Goal: Task Accomplishment & Management: Manage account settings

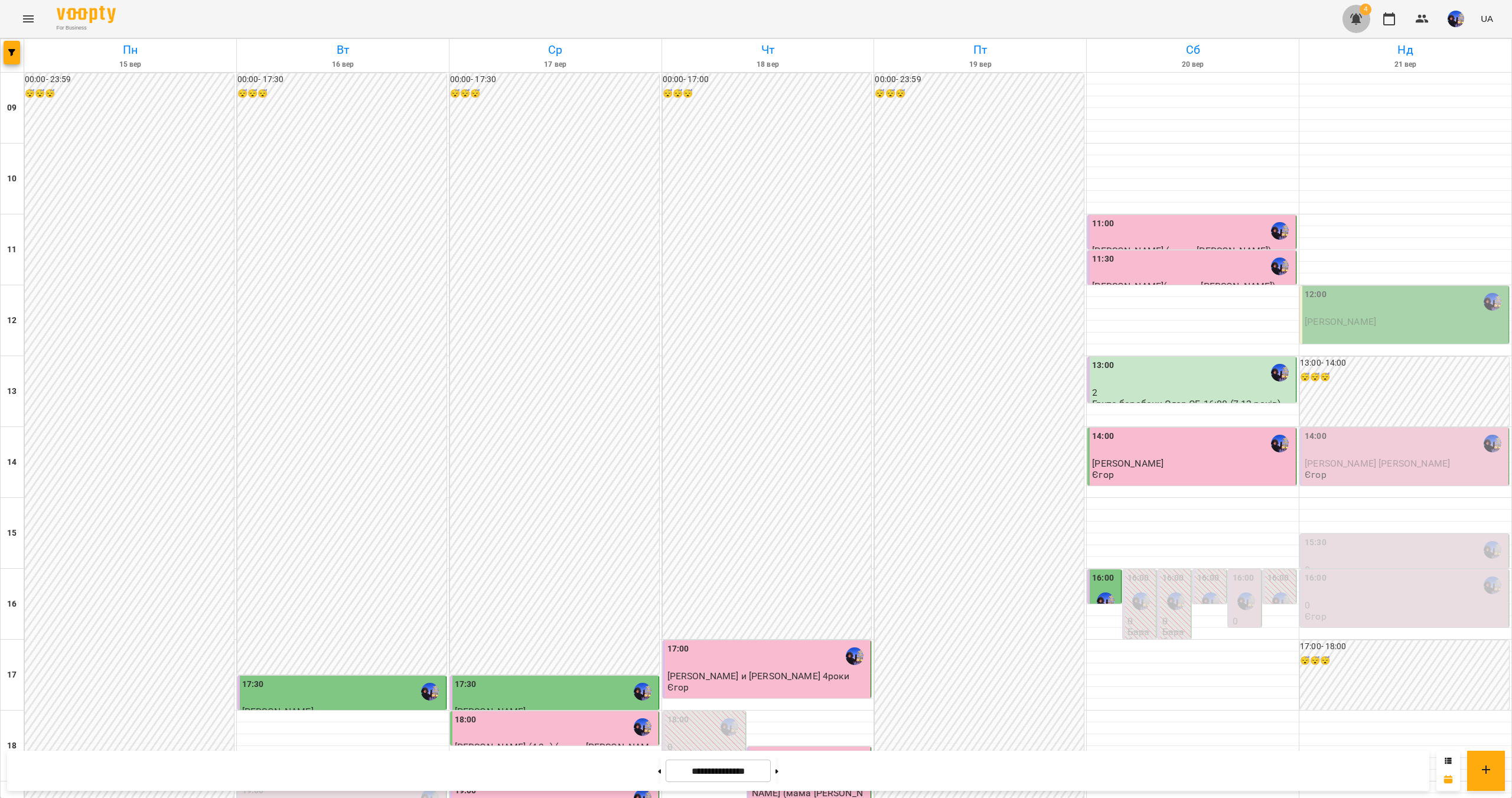
click at [1362, 18] on icon "button" at bounding box center [1356, 19] width 14 height 14
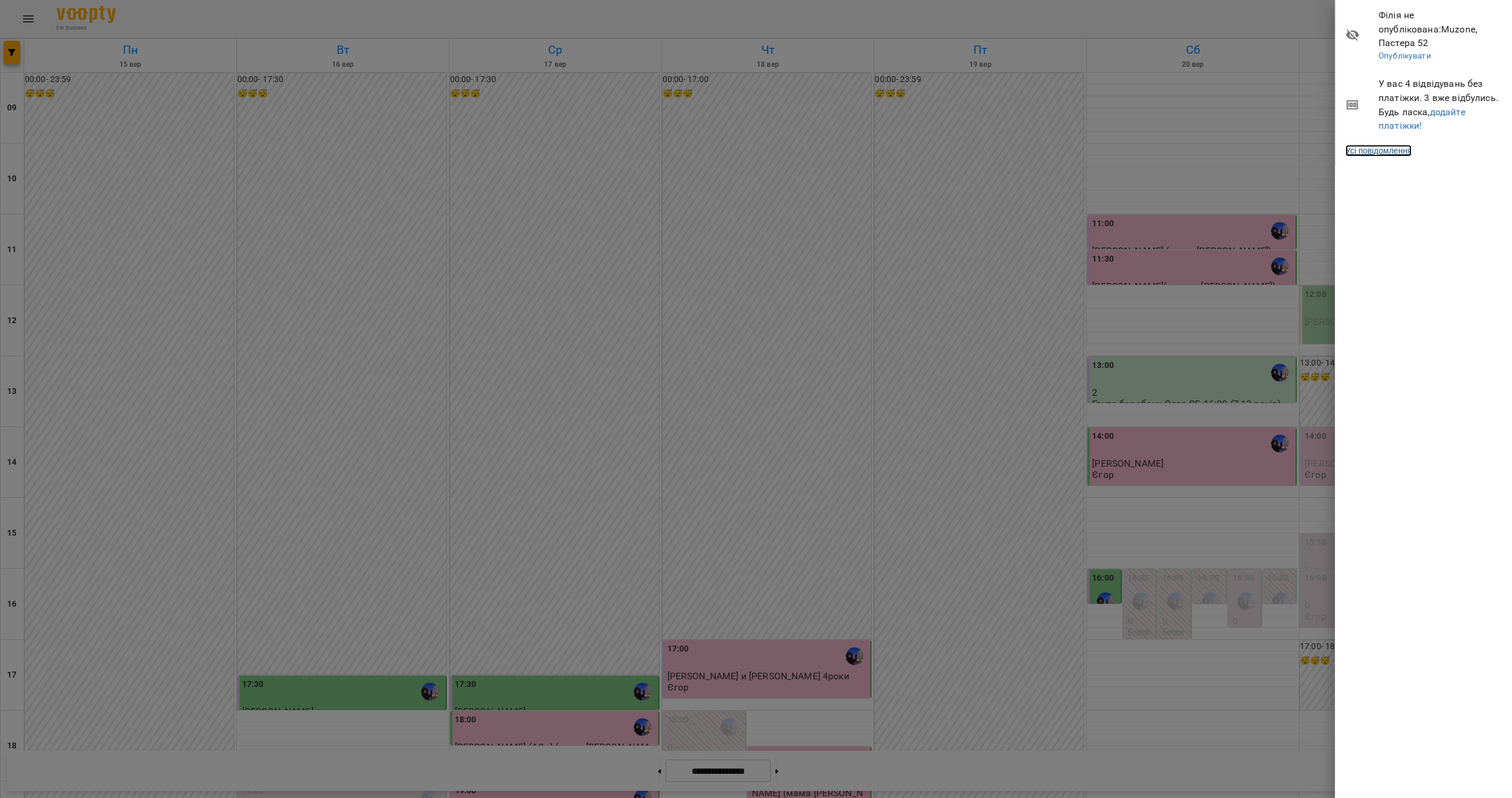
click at [1406, 145] on link "Усі повідомлення" at bounding box center [1378, 151] width 66 height 12
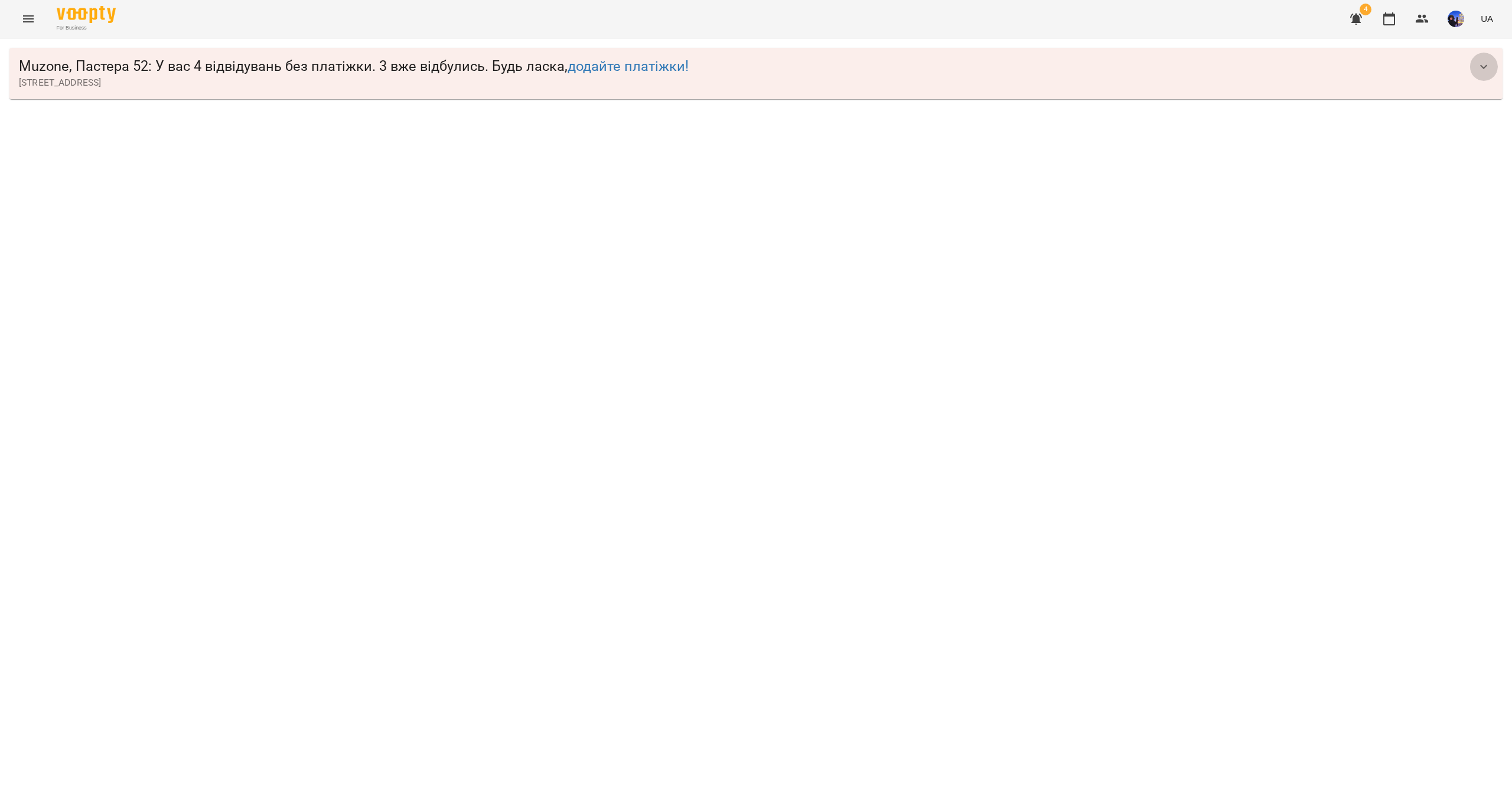
click at [1480, 69] on icon "button" at bounding box center [1483, 66] width 14 height 14
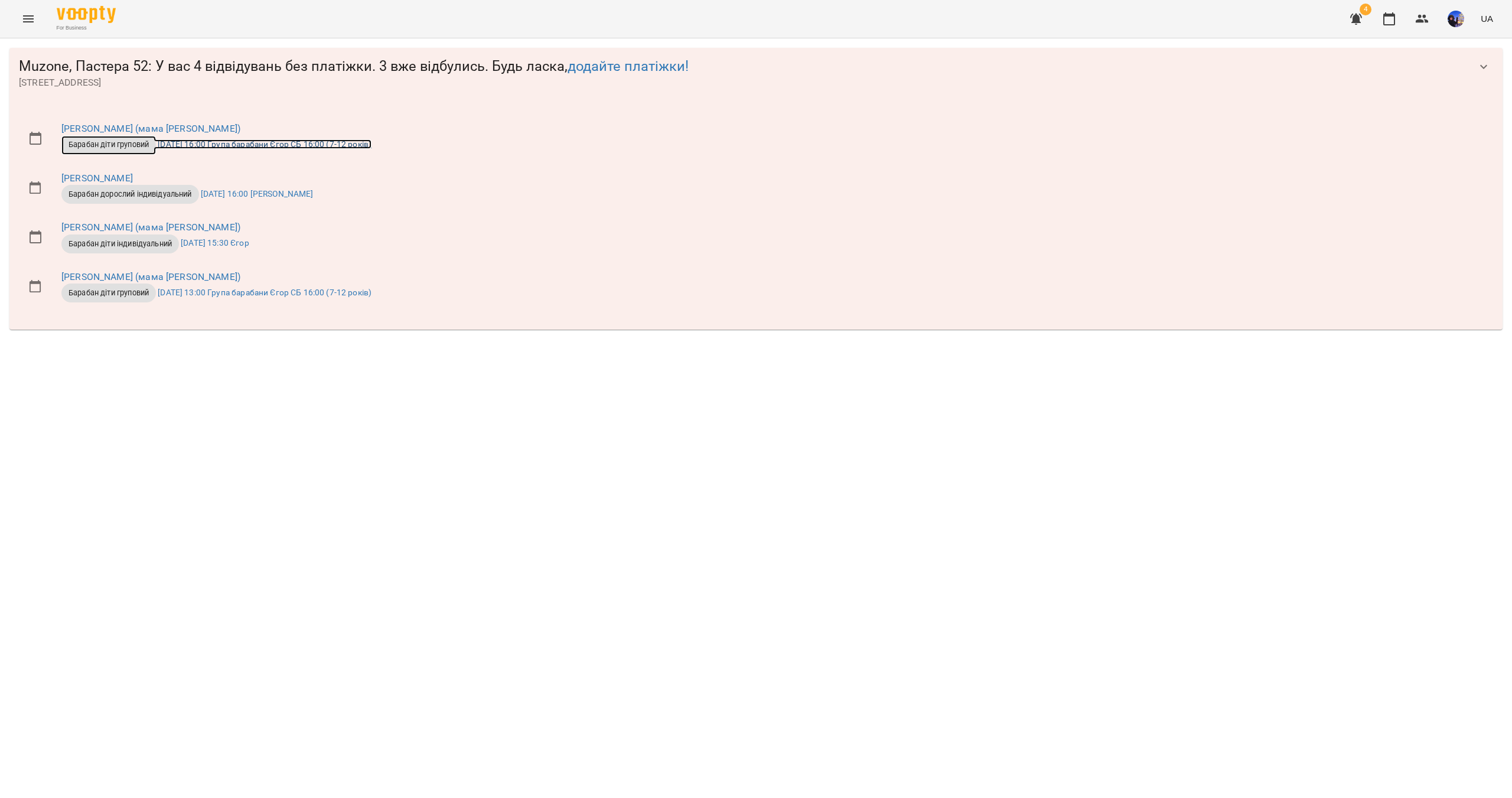
click at [196, 146] on link "Барабан діти груповий [DATE] 16:00 Група барабани [PERSON_NAME] СБ 16:00 (7-12 …" at bounding box center [216, 144] width 310 height 9
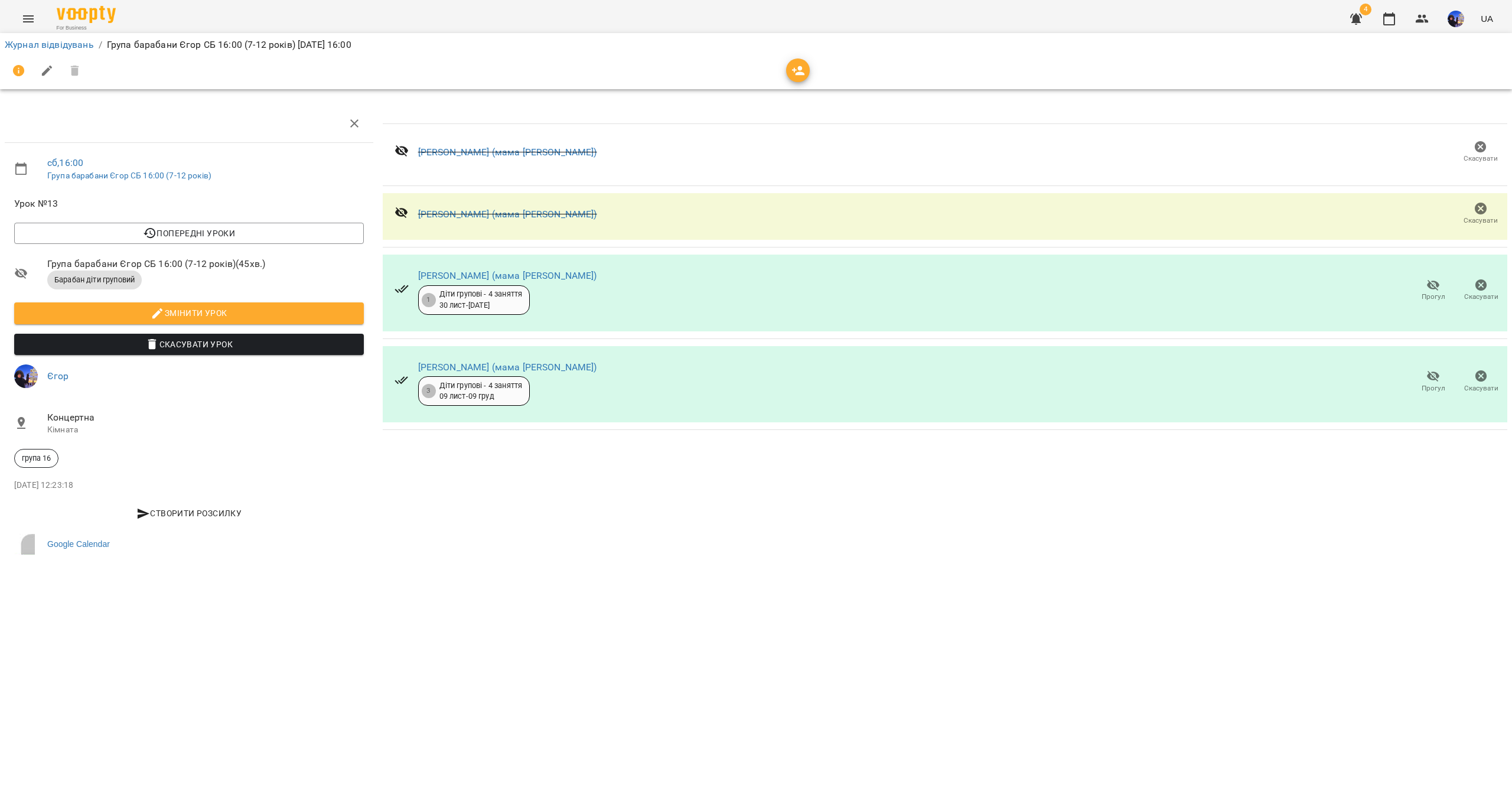
click at [587, 217] on div "[PERSON_NAME] (мама [PERSON_NAME]) [PERSON_NAME]" at bounding box center [945, 216] width 1125 height 48
click at [402, 216] on icon at bounding box center [401, 212] width 13 height 11
click at [401, 212] on icon at bounding box center [401, 212] width 14 height 14
drag, startPoint x: 1383, startPoint y: 209, endPoint x: 1052, endPoint y: 221, distance: 331.2
click at [1369, 210] on div "[PERSON_NAME] (мама [PERSON_NAME]) [PERSON_NAME]" at bounding box center [945, 216] width 1125 height 48
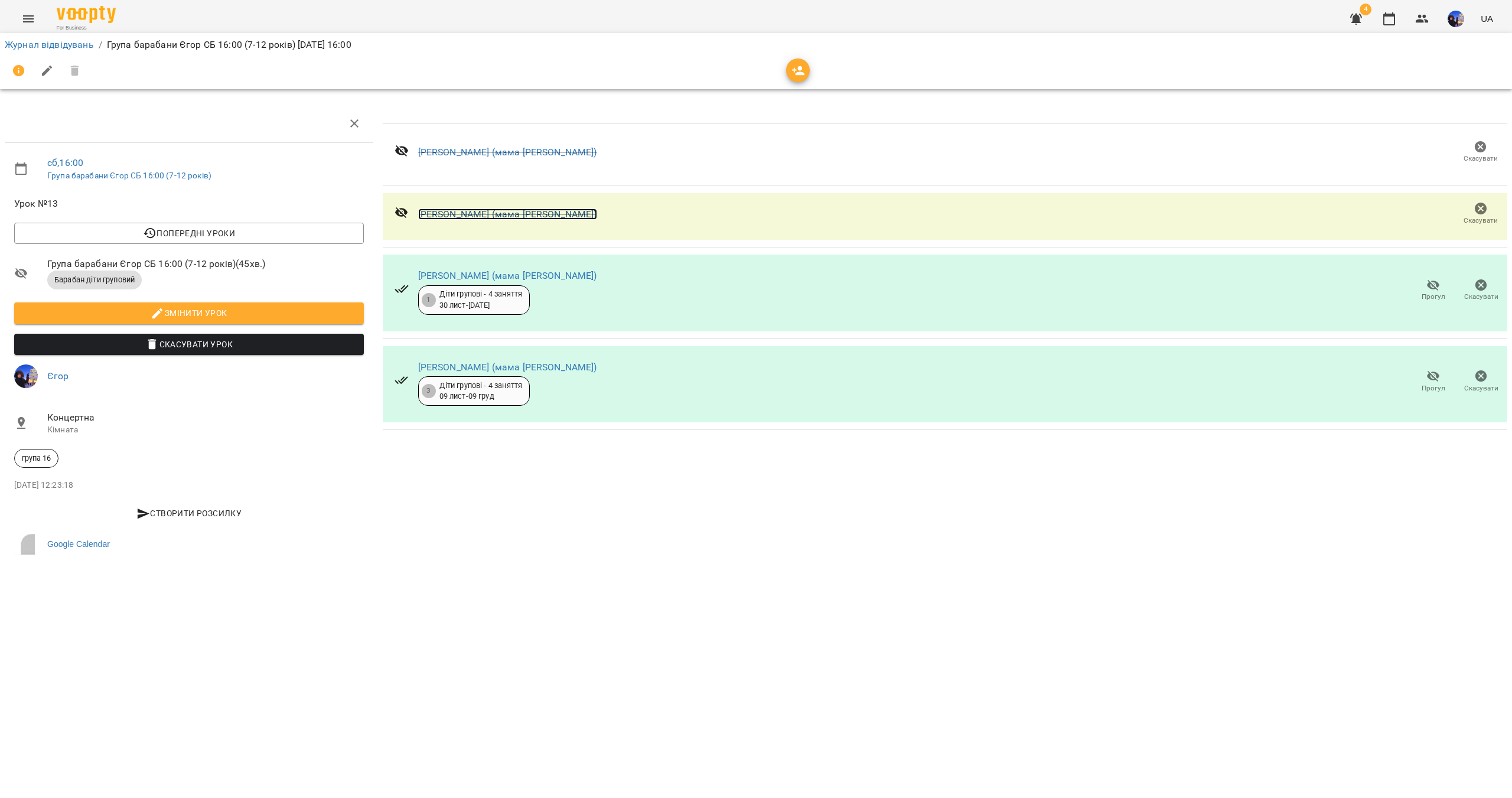
click at [462, 216] on link "[PERSON_NAME] (мама [PERSON_NAME])" at bounding box center [507, 214] width 179 height 11
click at [1355, 15] on icon "button" at bounding box center [1357, 19] width 12 height 11
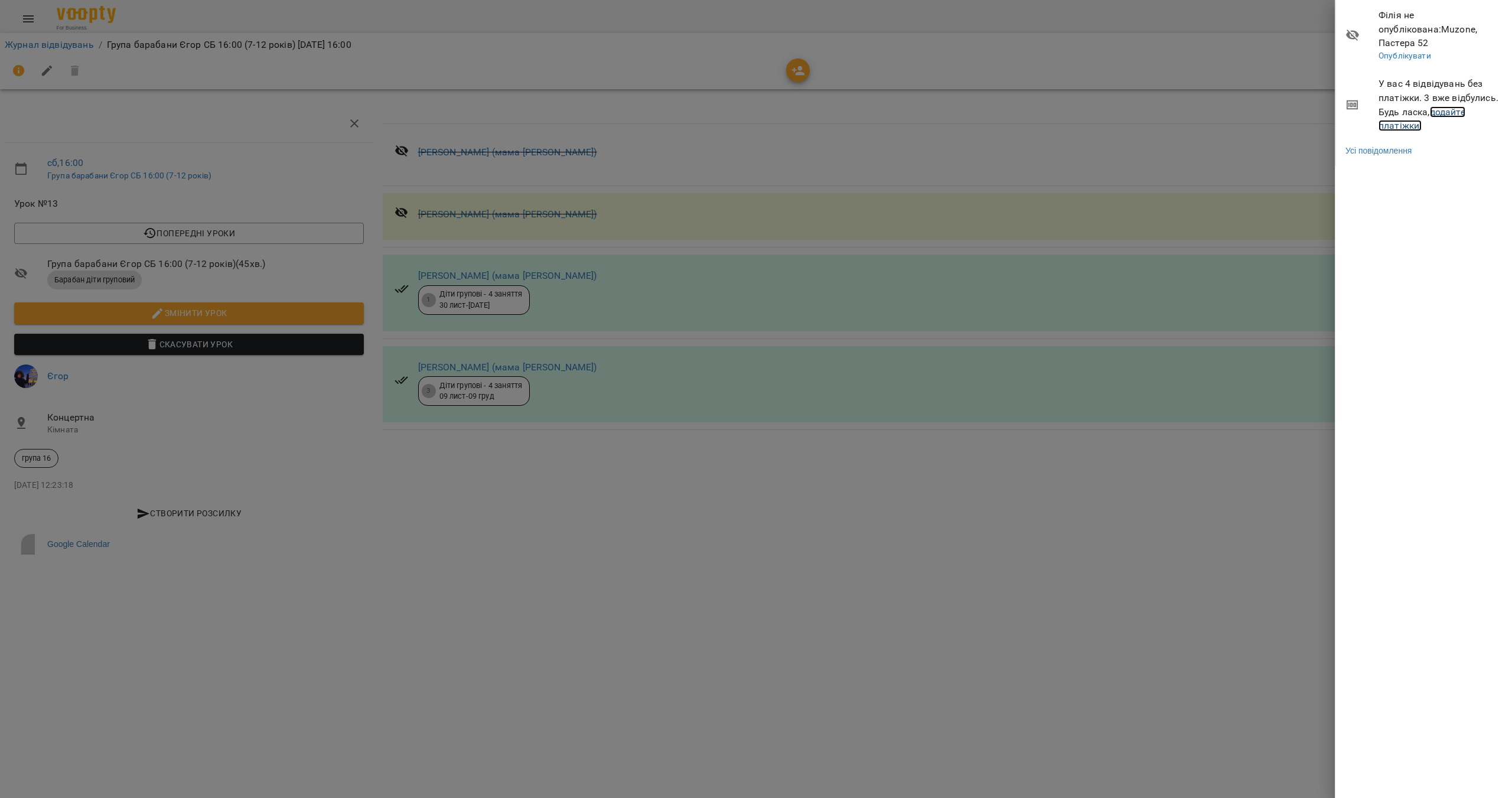
click at [1443, 107] on link "додайте платіжки!" at bounding box center [1422, 119] width 87 height 25
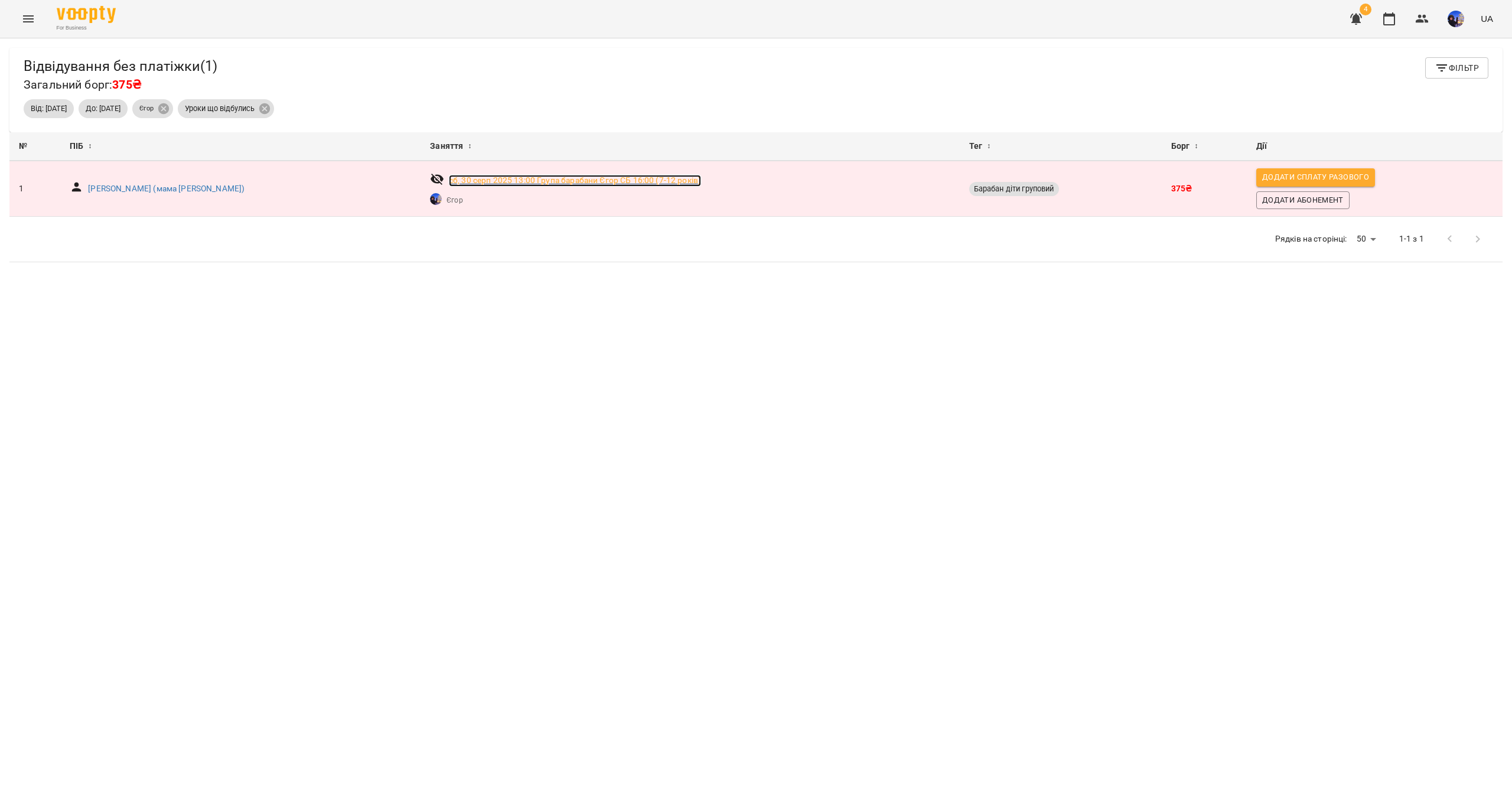
click at [521, 178] on p "[DATE] 13:00 Група барабани [PERSON_NAME] СБ 16:00 (7-12 років)" at bounding box center [575, 181] width 252 height 12
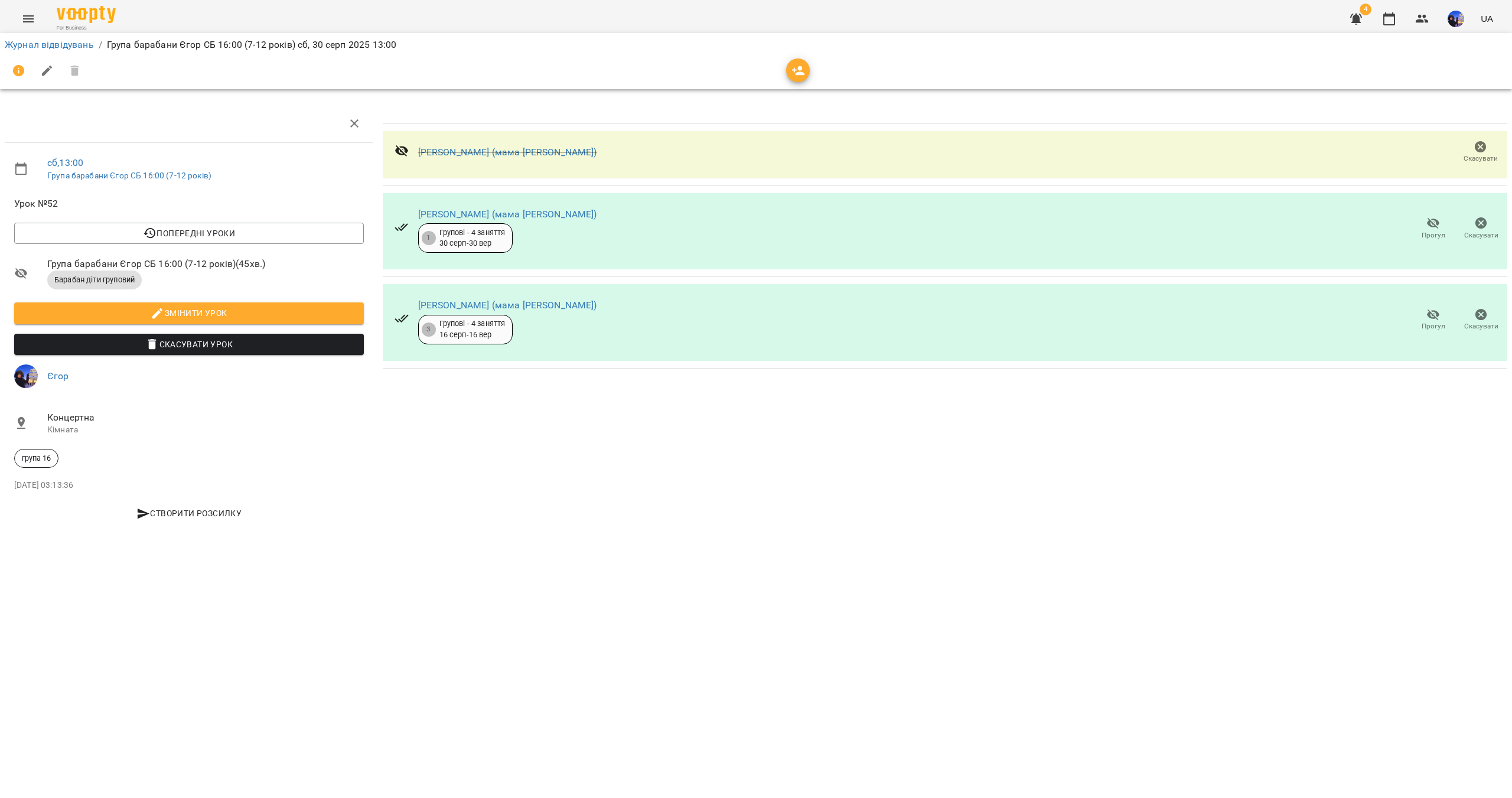
click at [404, 151] on icon at bounding box center [401, 150] width 14 height 14
click at [1356, 17] on icon "button" at bounding box center [1357, 19] width 12 height 11
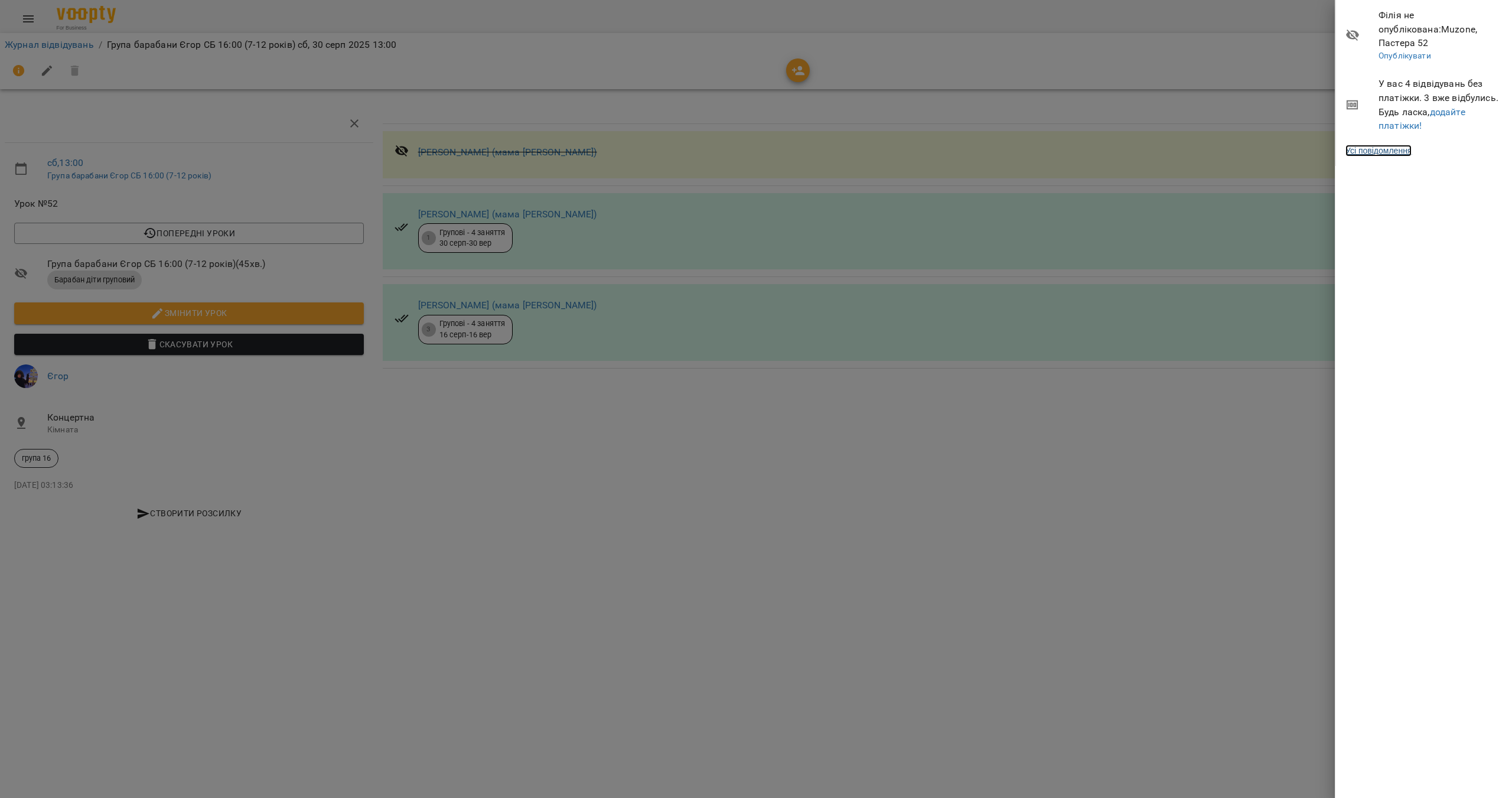
click at [1405, 145] on link "Усі повідомлення" at bounding box center [1378, 151] width 66 height 12
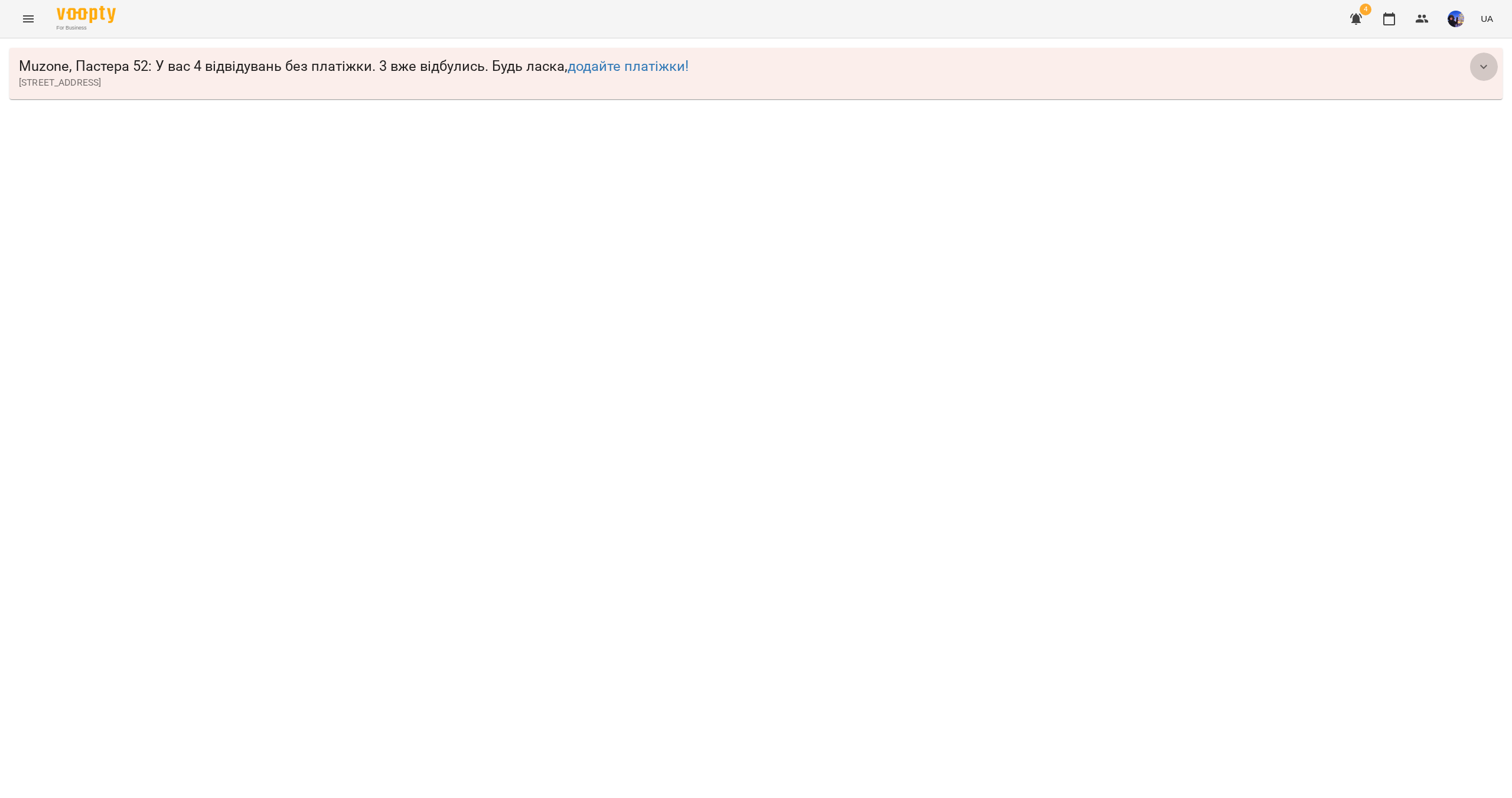
click at [1493, 66] on button "button" at bounding box center [1484, 66] width 28 height 28
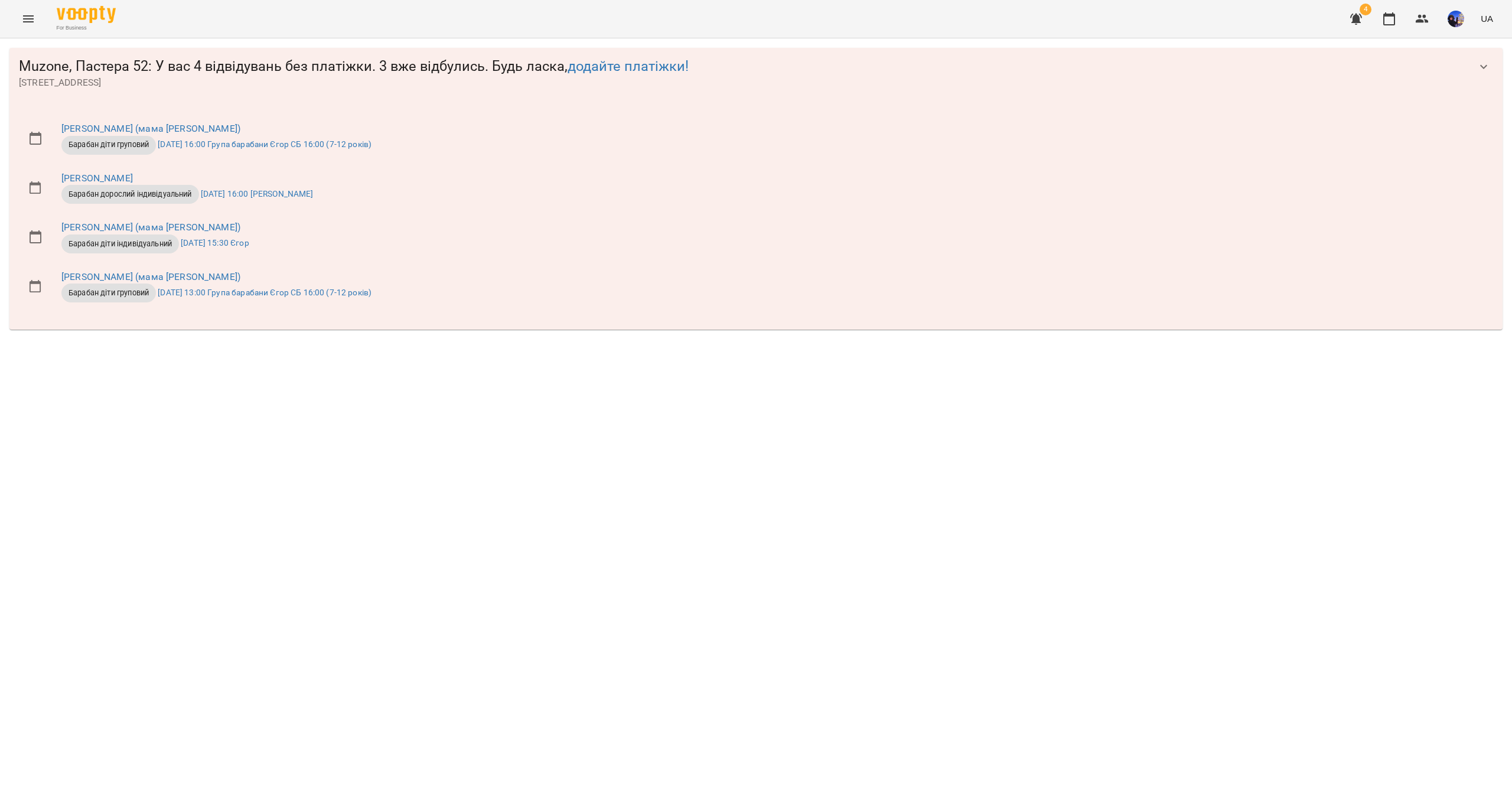
click at [101, 24] on span "For Business" at bounding box center [86, 27] width 59 height 7
click at [84, 12] on img at bounding box center [86, 15] width 59 height 17
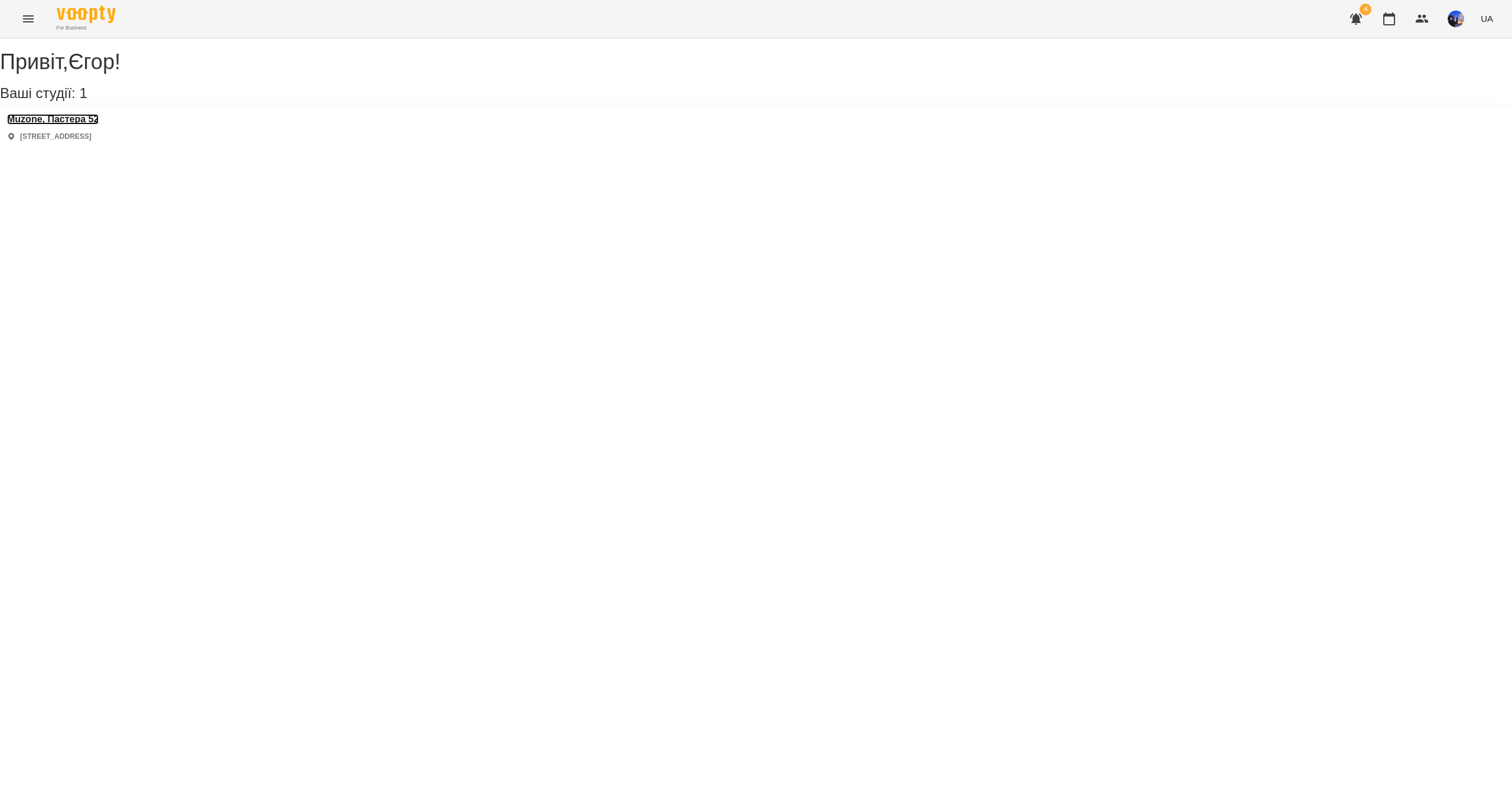
click at [78, 125] on h3 "Muzone, Пастера 52" at bounding box center [53, 119] width 92 height 11
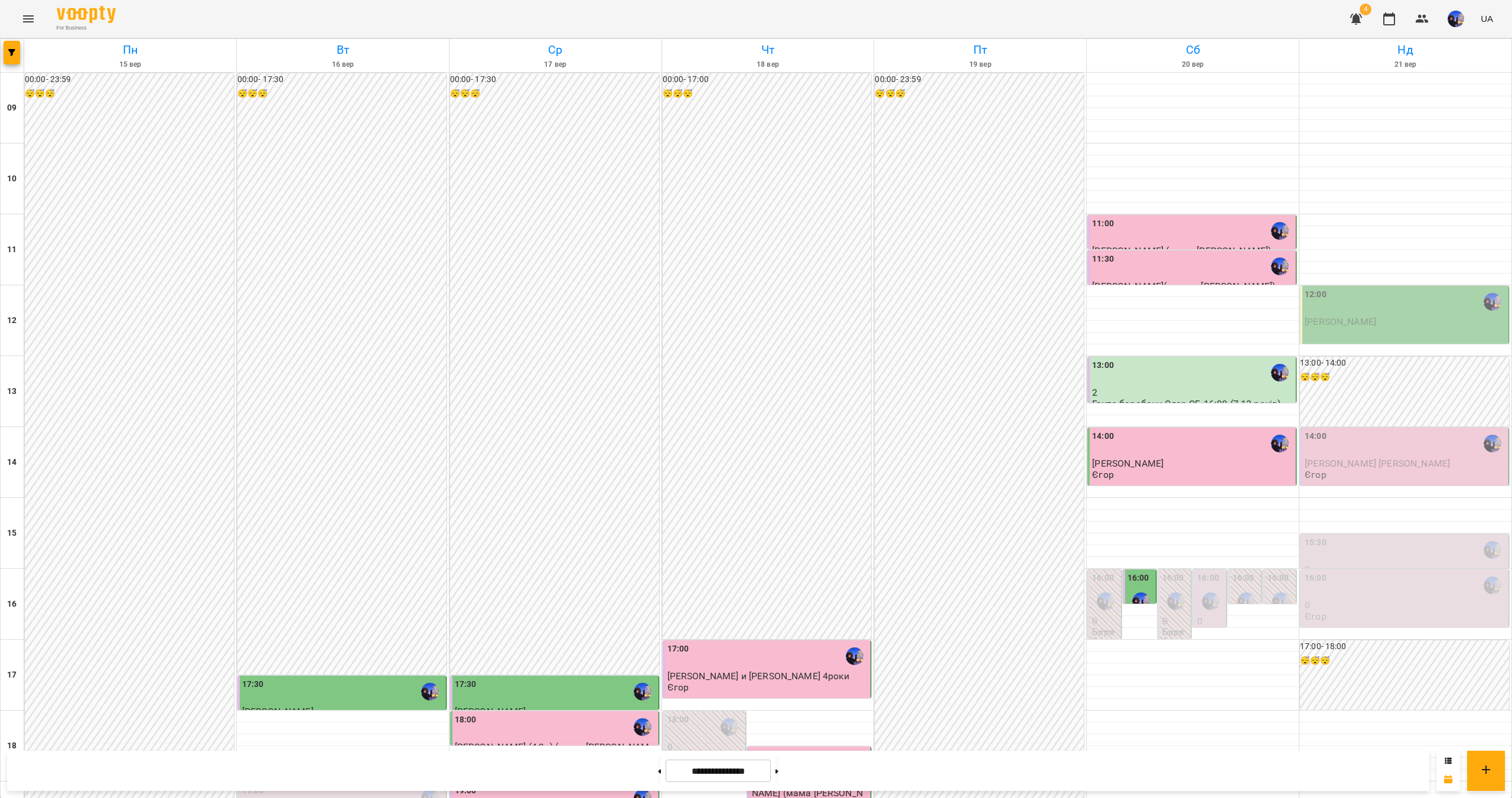
click at [1420, 315] on div "12:00" at bounding box center [1405, 302] width 202 height 27
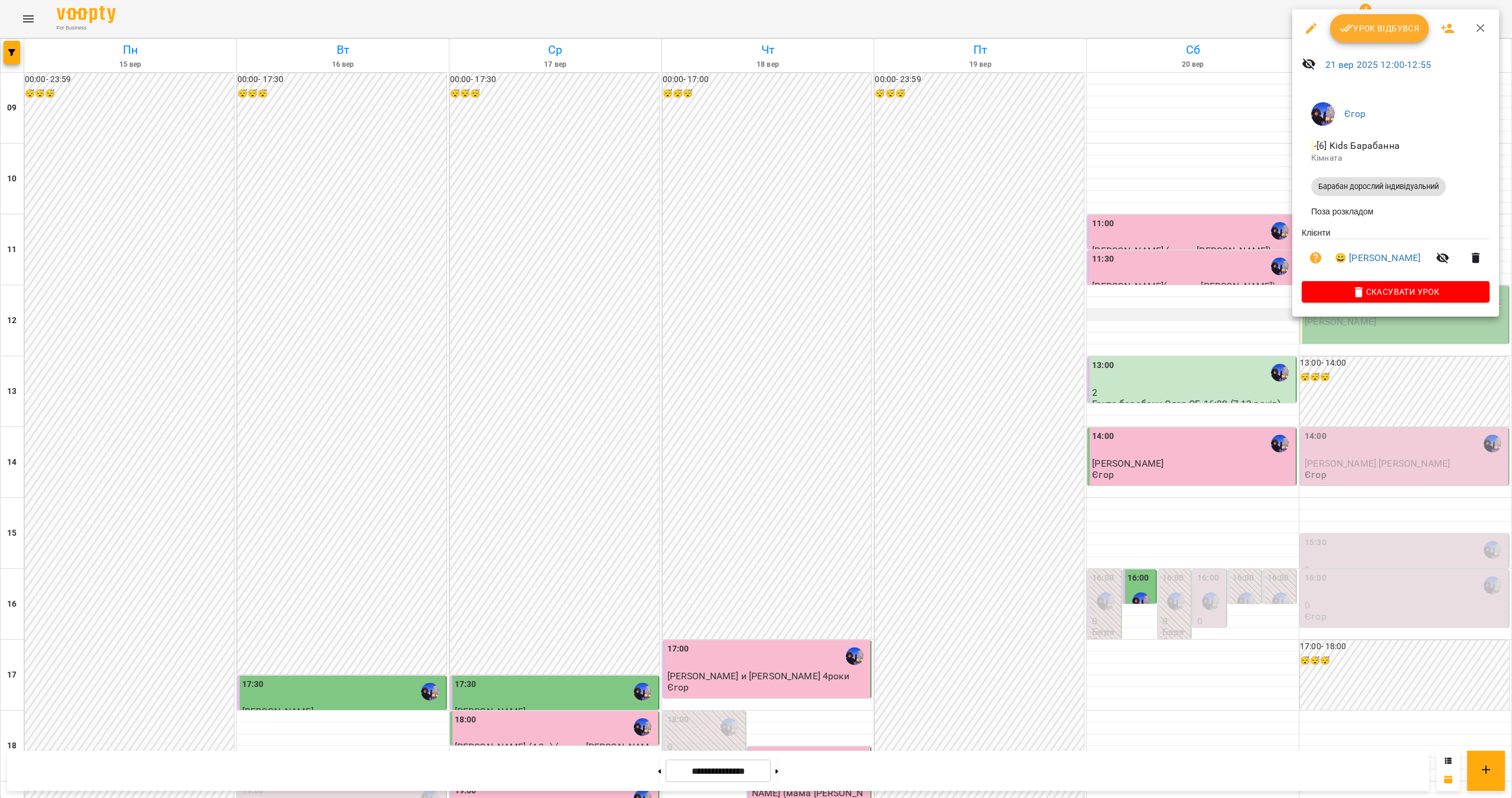
drag, startPoint x: 1205, startPoint y: 314, endPoint x: 1198, endPoint y: 314, distance: 7.0
click at [1204, 314] on div at bounding box center [756, 399] width 1512 height 798
